Goal: Task Accomplishment & Management: Manage account settings

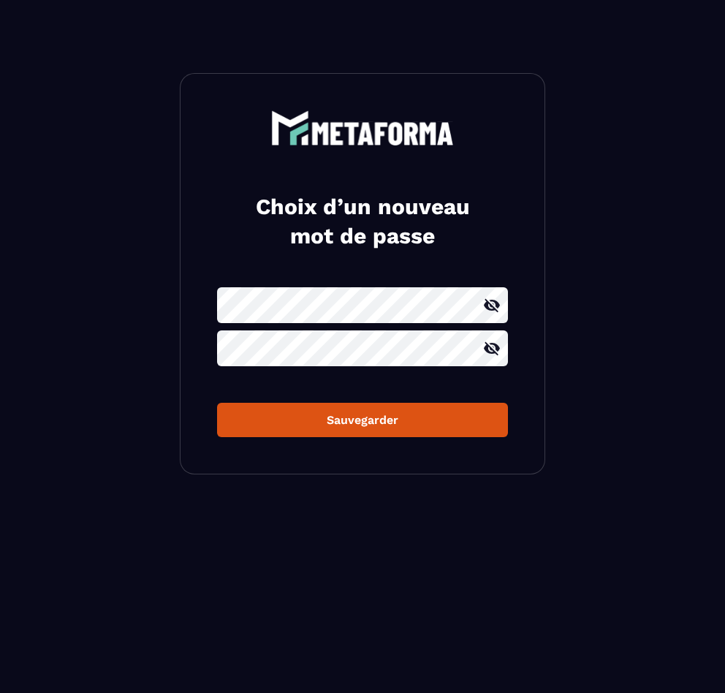
click at [217, 403] on button "Sauvegarder" at bounding box center [362, 420] width 291 height 34
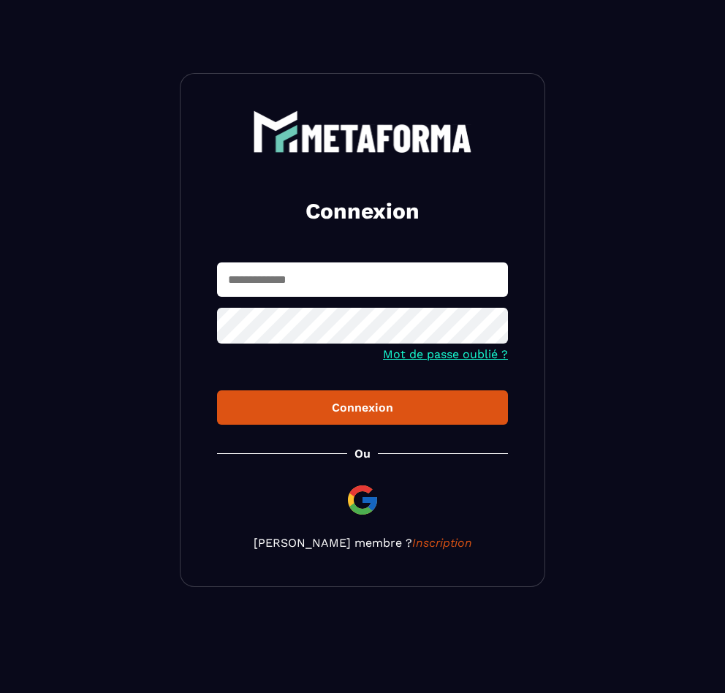
click at [398, 279] on input "text" at bounding box center [362, 279] width 291 height 34
type input "**********"
click at [217, 390] on button "Connexion" at bounding box center [362, 407] width 291 height 34
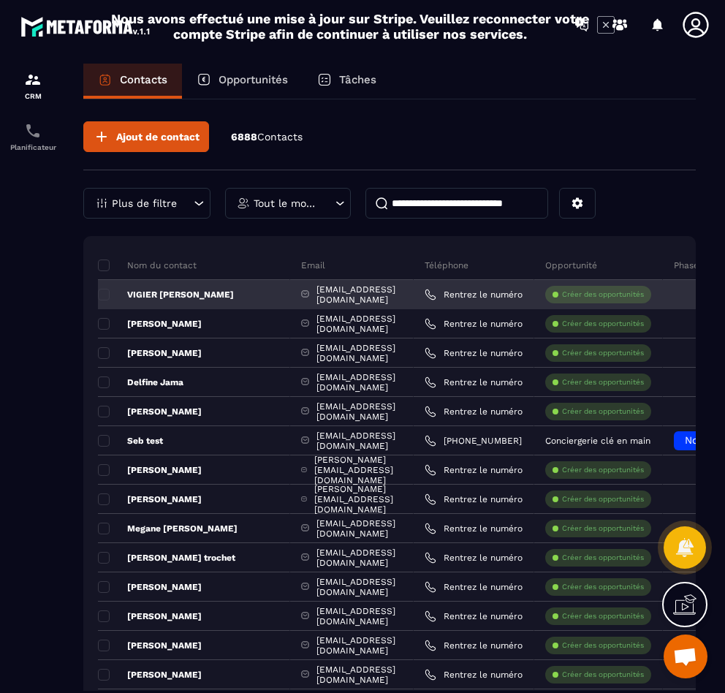
click at [345, 299] on div "[EMAIL_ADDRESS][DOMAIN_NAME]" at bounding box center [351, 294] width 123 height 29
click at [210, 294] on p "VIGIER [PERSON_NAME]" at bounding box center [166, 295] width 136 height 12
